Goal: Book appointment/travel/reservation

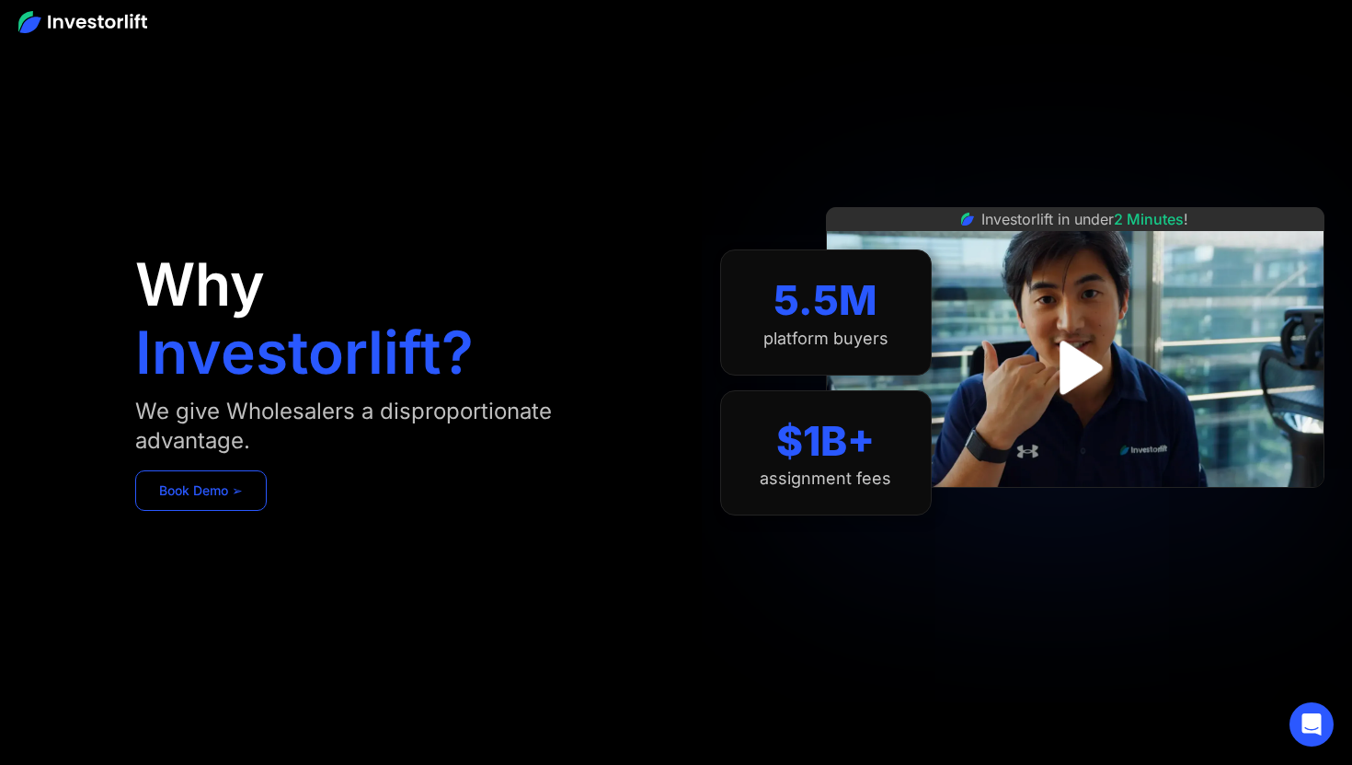
click at [222, 489] on link "Book Demo ➢" at bounding box center [201, 490] width 132 height 40
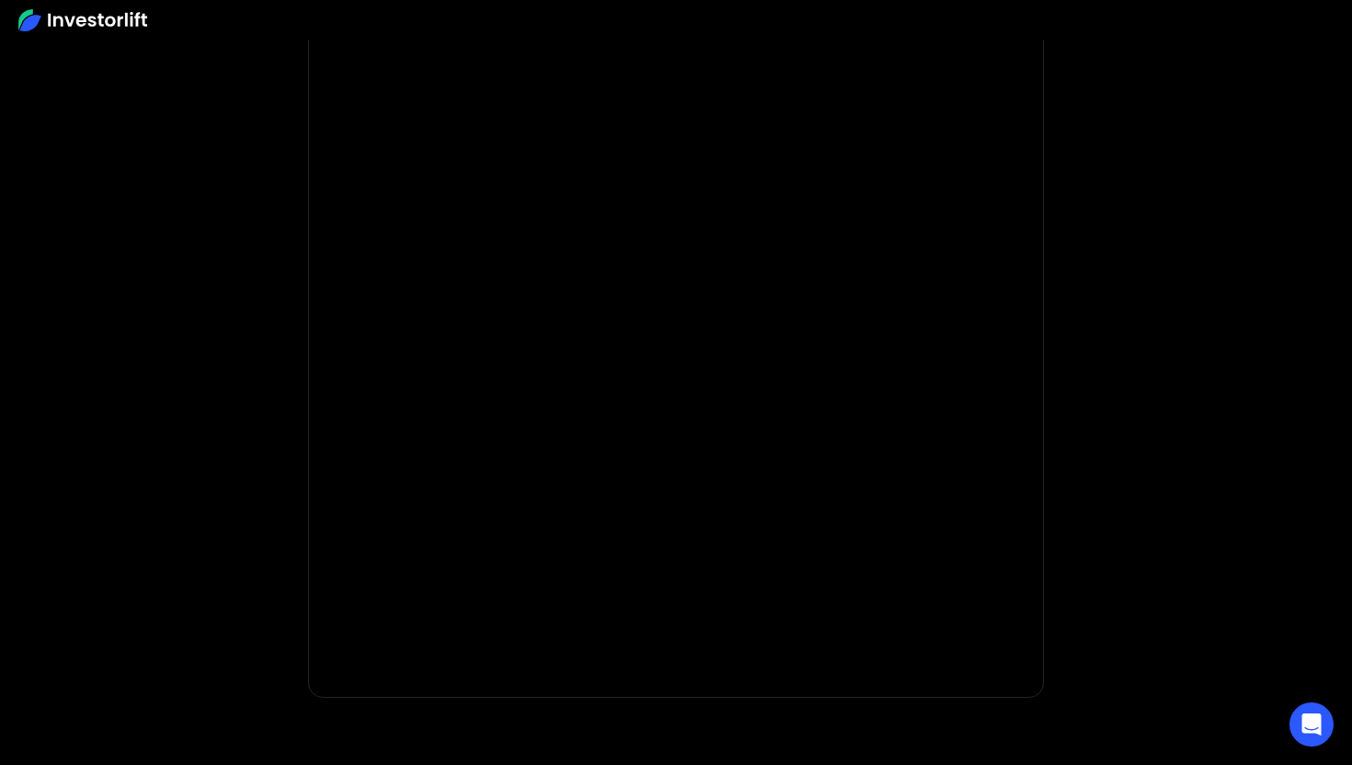
scroll to position [145, 0]
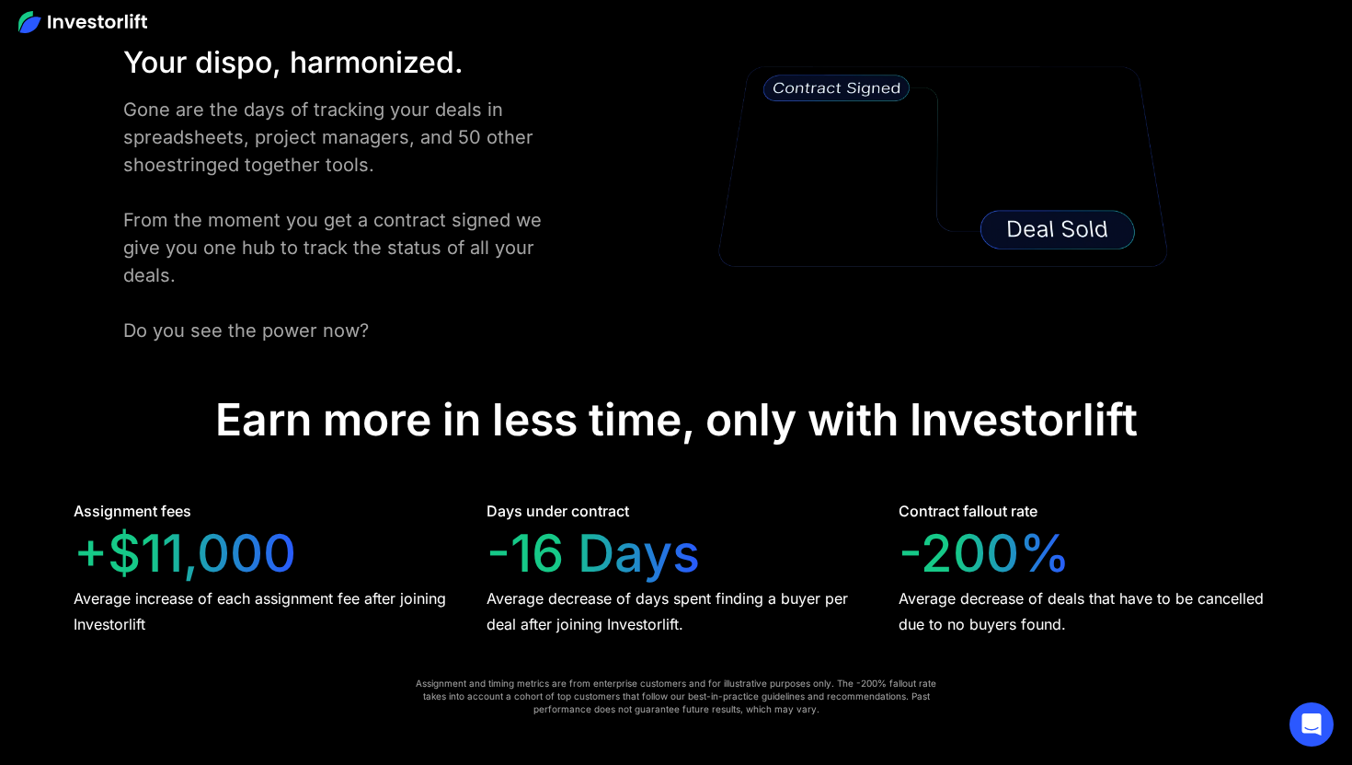
scroll to position [2550, 0]
